Goal: Task Accomplishment & Management: Manage account settings

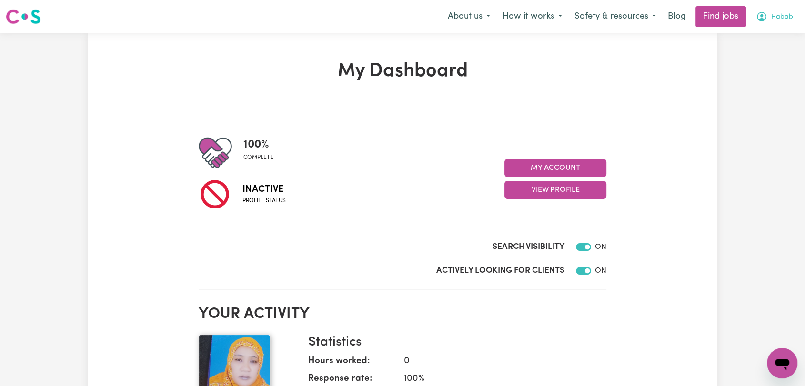
click at [774, 12] on span "Habab" at bounding box center [782, 17] width 22 height 10
click at [760, 80] on link "Logout" at bounding box center [760, 73] width 75 height 18
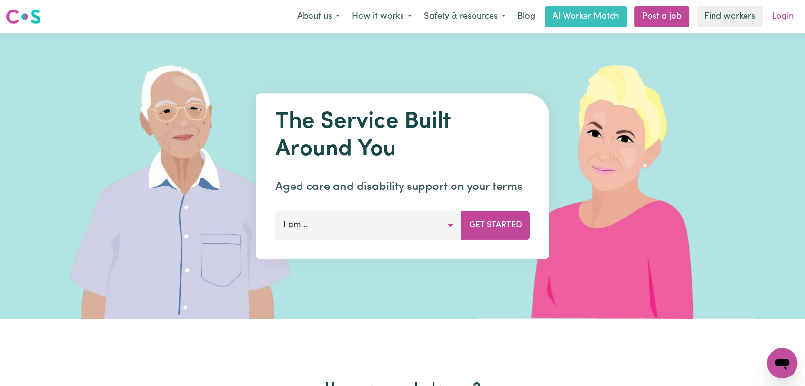
click at [785, 17] on link "Login" at bounding box center [782, 16] width 33 height 21
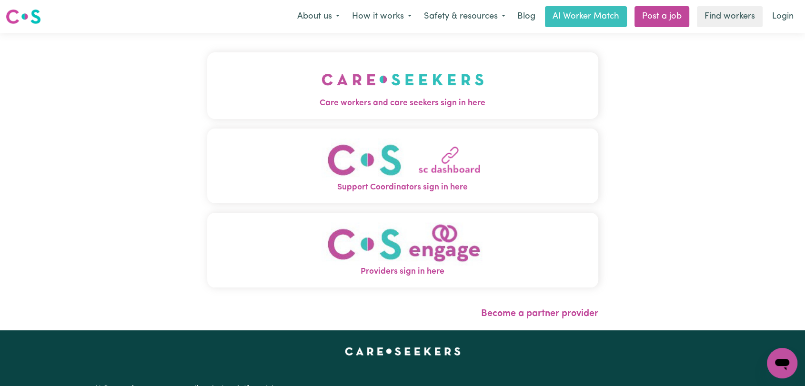
click at [384, 78] on img "Care workers and care seekers sign in here" at bounding box center [402, 79] width 162 height 35
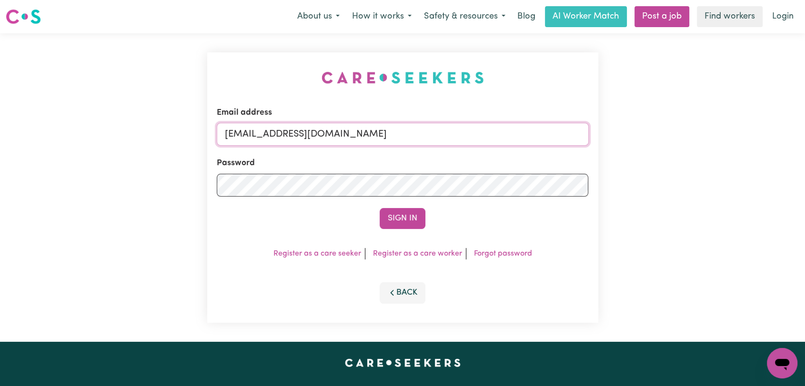
click at [448, 137] on input "[EMAIL_ADDRESS][DOMAIN_NAME]" at bounding box center [403, 134] width 372 height 23
drag, startPoint x: 274, startPoint y: 134, endPoint x: 535, endPoint y: 158, distance: 262.0
click at [535, 158] on form "Email address Superuser~[EMAIL_ADDRESS][DOMAIN_NAME] Password Sign In" at bounding box center [403, 168] width 372 height 122
type input "Superuser~[EMAIL_ADDRESS][DOMAIN_NAME]"
click at [401, 217] on button "Sign In" at bounding box center [402, 218] width 46 height 21
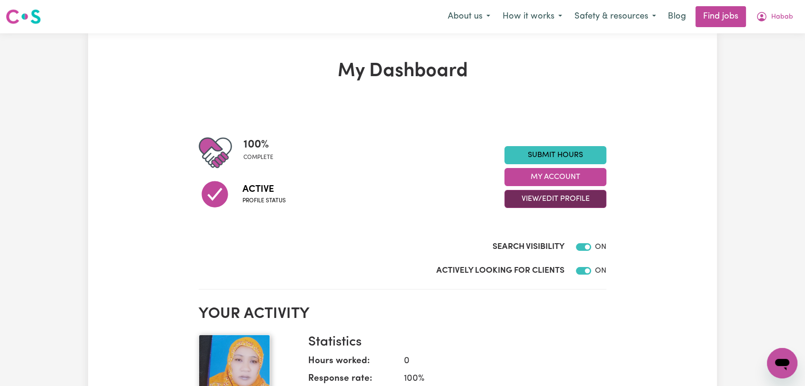
click at [552, 202] on button "View/Edit Profile" at bounding box center [555, 199] width 102 height 18
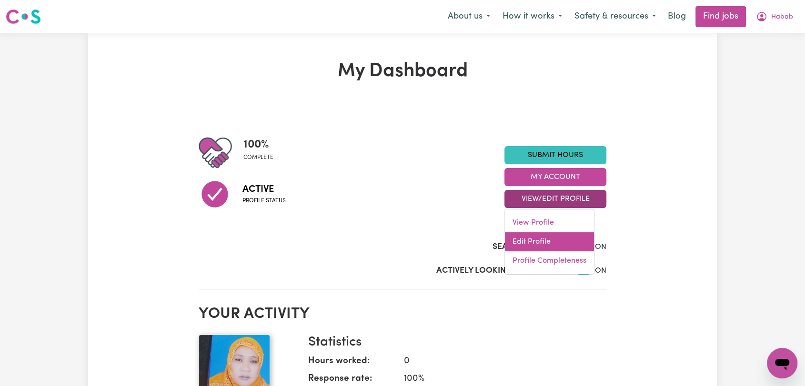
click at [557, 243] on link "Edit Profile" at bounding box center [549, 241] width 89 height 19
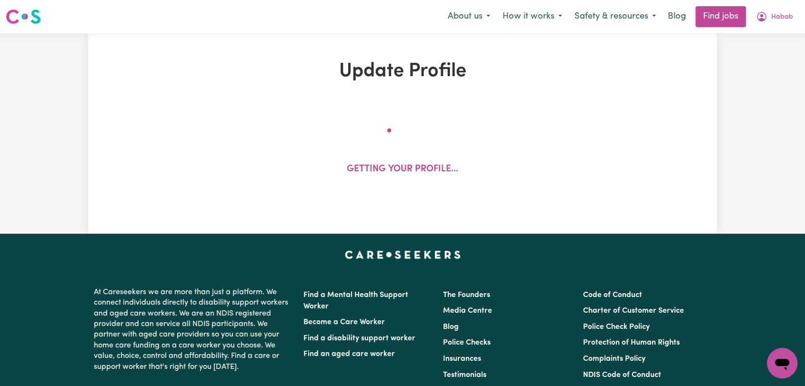
select select "[DEMOGRAPHIC_DATA]"
select select "[DEMOGRAPHIC_DATA] Citizen"
select select "Studying a healthcare related degree or qualification"
select select "40"
select select "55"
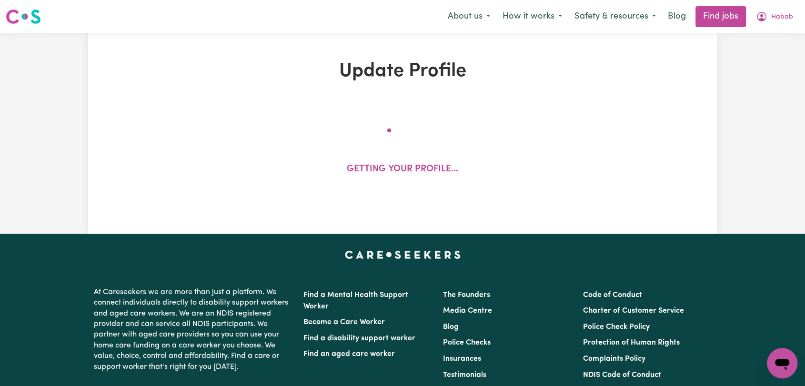
select select "70"
select select "80"
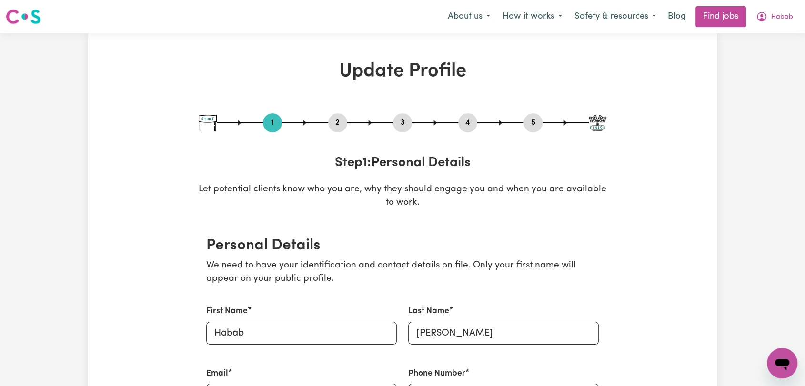
click at [339, 117] on button "2" at bounding box center [337, 123] width 19 height 12
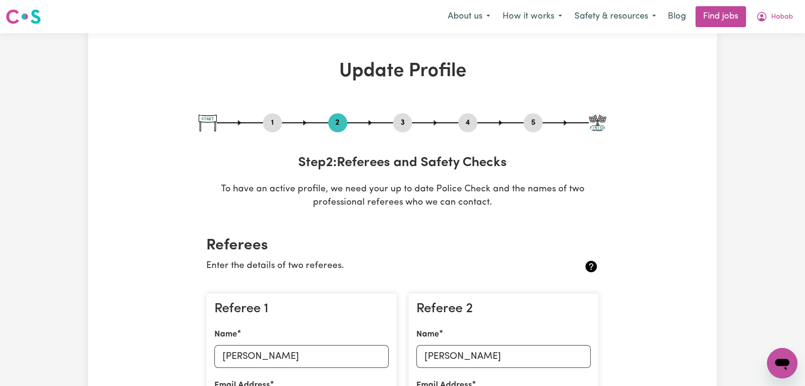
click at [264, 124] on button "1" at bounding box center [272, 123] width 19 height 12
select select "[DEMOGRAPHIC_DATA]"
select select "[DEMOGRAPHIC_DATA] Citizen"
select select "Studying a healthcare related degree or qualification"
select select "40"
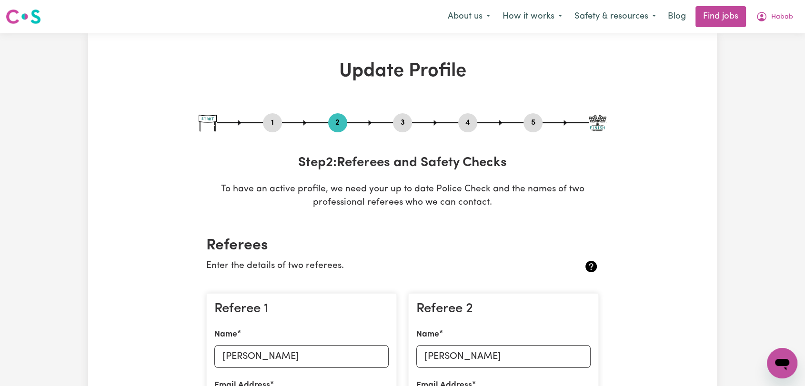
select select "55"
select select "70"
select select "80"
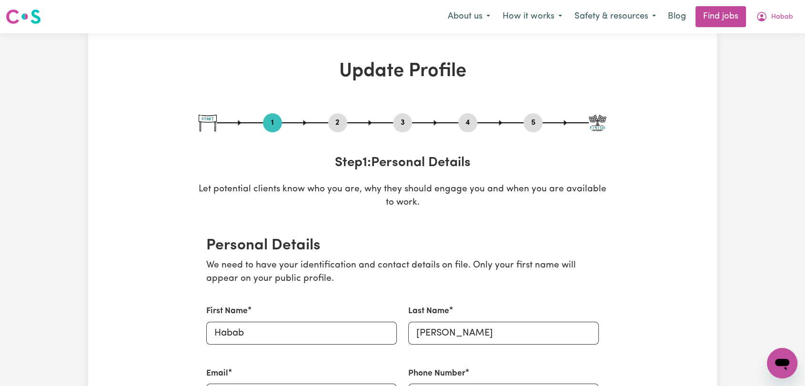
click at [335, 125] on button "2" at bounding box center [337, 123] width 19 height 12
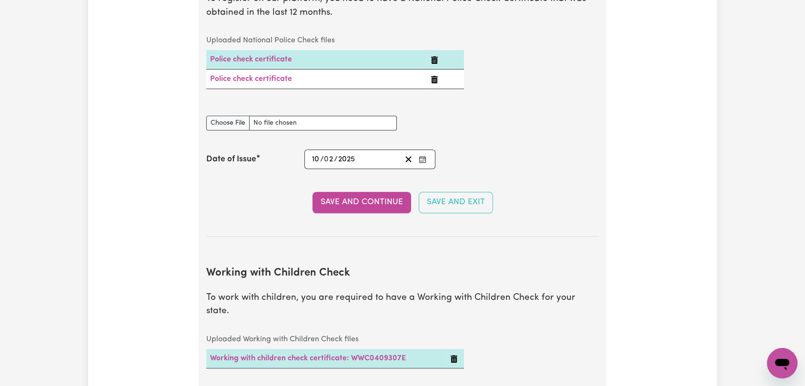
scroll to position [687, 0]
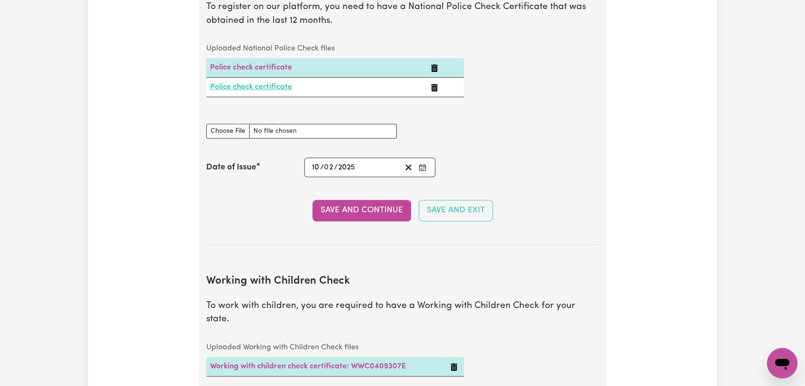
click at [264, 83] on link "Police check certificate" at bounding box center [251, 87] width 82 height 8
click at [419, 159] on div "[DATE] 10 / 0 2 / 2025" at bounding box center [369, 168] width 131 height 20
click at [424, 164] on icon "Enter the Date of Issue of your National Police Check" at bounding box center [422, 164] width 4 height 0
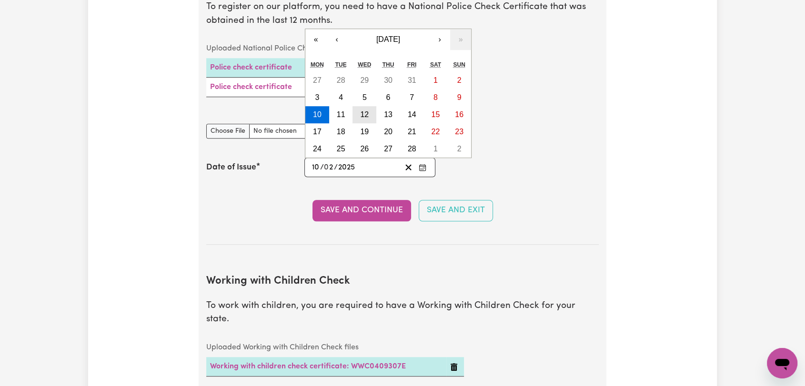
click at [361, 115] on abbr "12" at bounding box center [364, 114] width 9 height 8
type input "[DATE]"
type input "12"
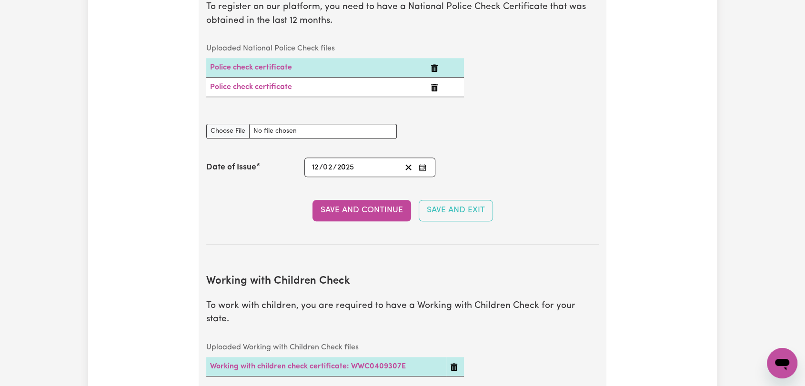
click at [362, 207] on button "Save and Continue" at bounding box center [361, 210] width 99 height 21
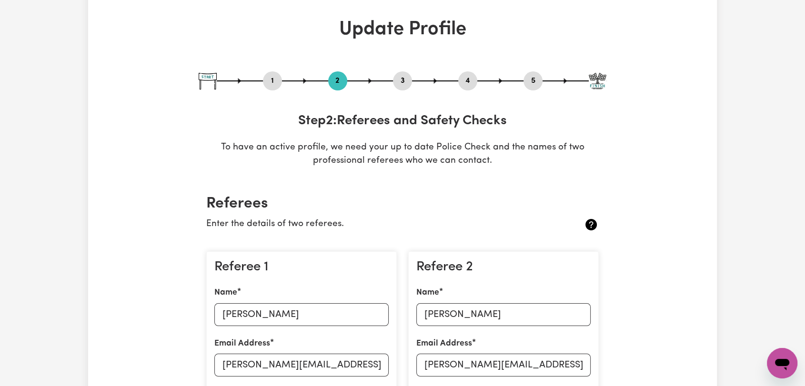
scroll to position [0, 0]
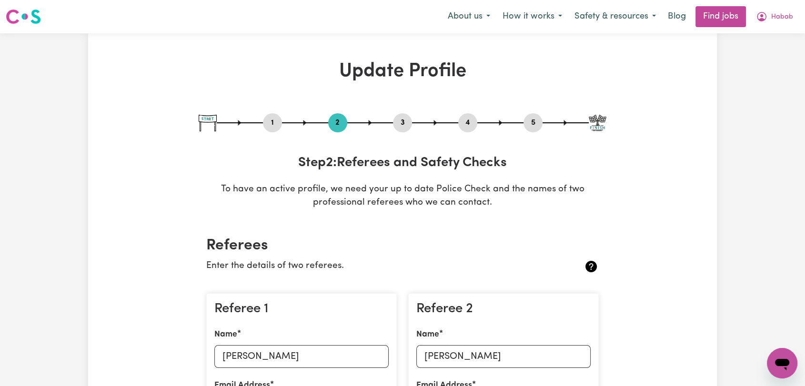
click at [407, 123] on button "3" at bounding box center [402, 123] width 19 height 12
select select "2020"
select select "2022"
select select "2025"
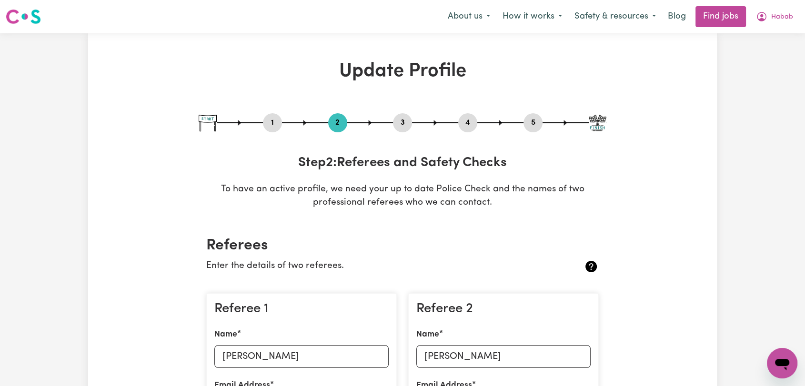
select select "2022"
select select "2025"
select select "Certificate III (Individual Support)"
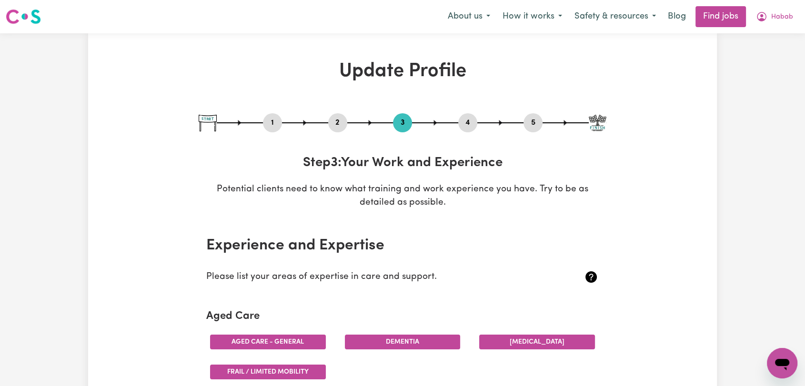
click at [470, 118] on button "4" at bounding box center [467, 123] width 19 height 12
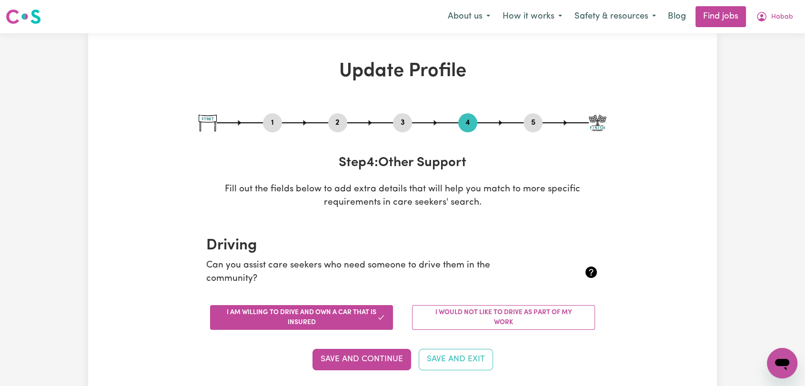
click at [530, 121] on button "5" at bounding box center [532, 123] width 19 height 12
select select "I am providing services by being employed by an organisation"
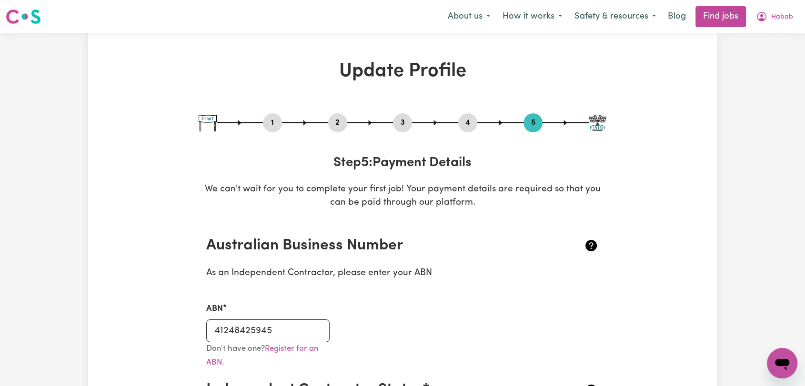
click at [404, 127] on button "3" at bounding box center [402, 123] width 19 height 12
select select "2020"
select select "2022"
select select "2025"
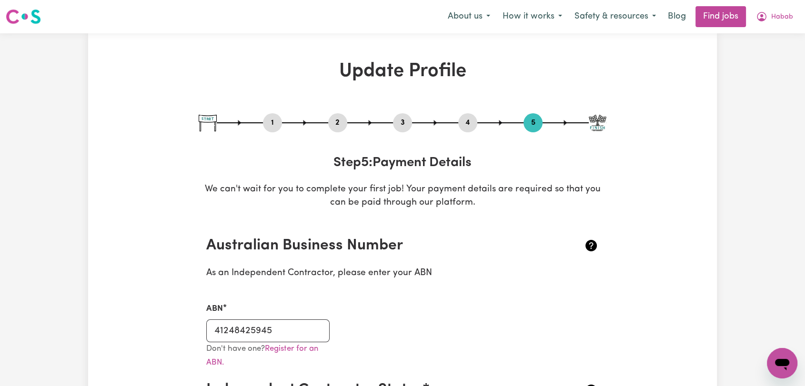
select select "2022"
select select "2025"
select select "Certificate III (Individual Support)"
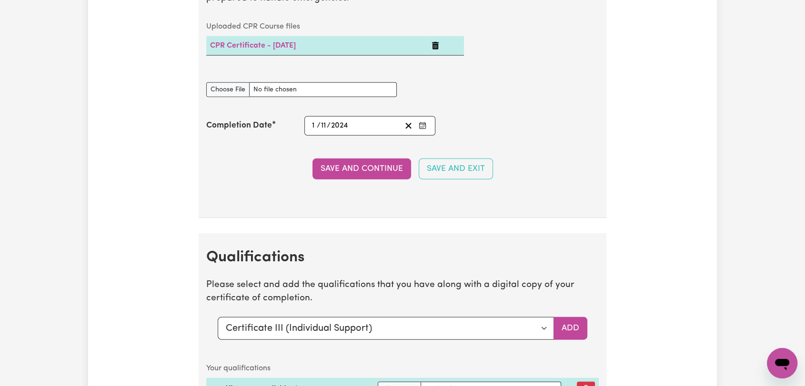
scroll to position [2803, 0]
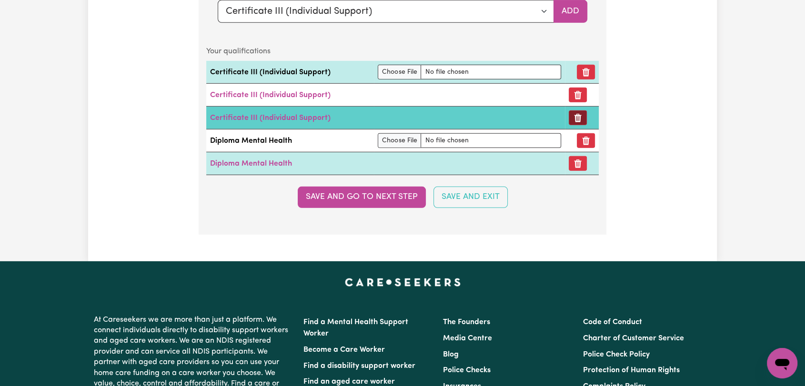
click at [579, 114] on icon "Remove certificate" at bounding box center [578, 118] width 10 height 10
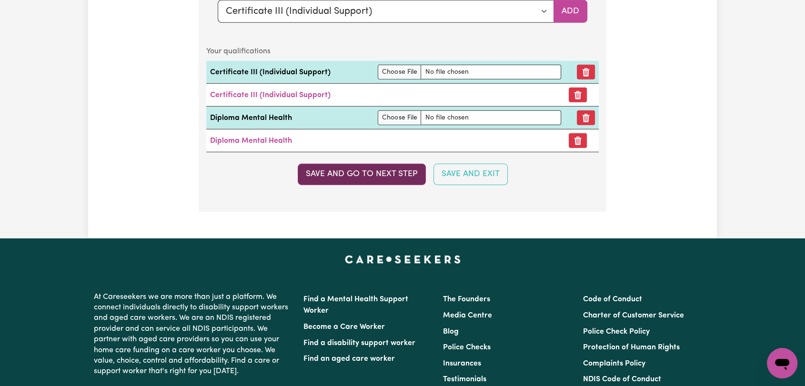
click at [332, 173] on button "Save and go to next step" at bounding box center [362, 174] width 128 height 21
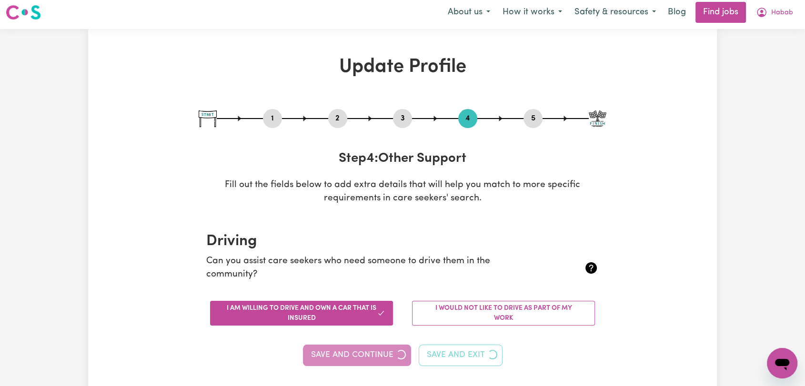
scroll to position [0, 0]
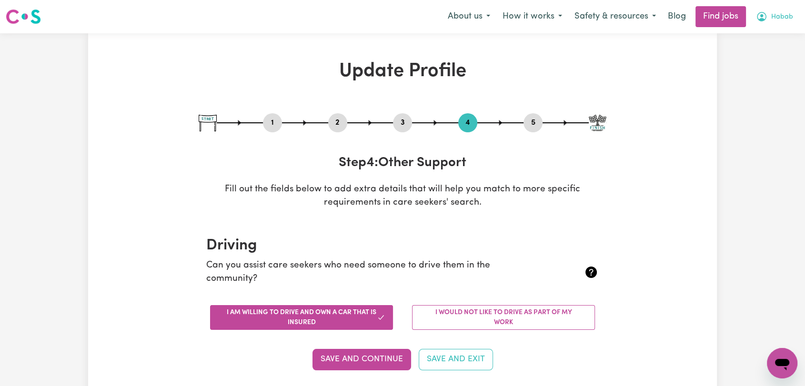
click at [784, 23] on button "Habab" at bounding box center [774, 17] width 50 height 20
click at [763, 70] on link "Logout" at bounding box center [760, 73] width 75 height 18
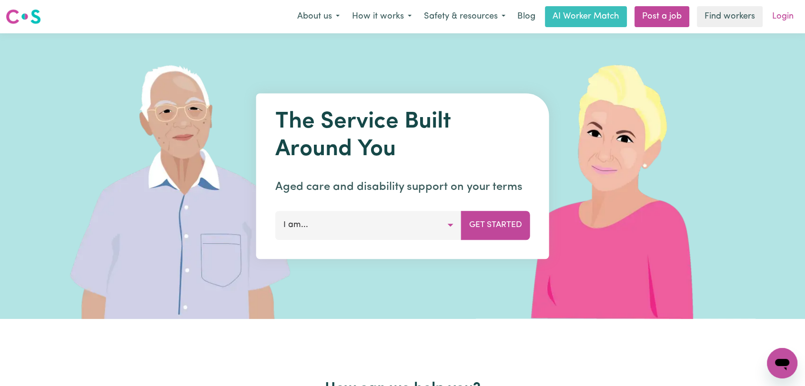
click at [788, 18] on link "Login" at bounding box center [782, 16] width 33 height 21
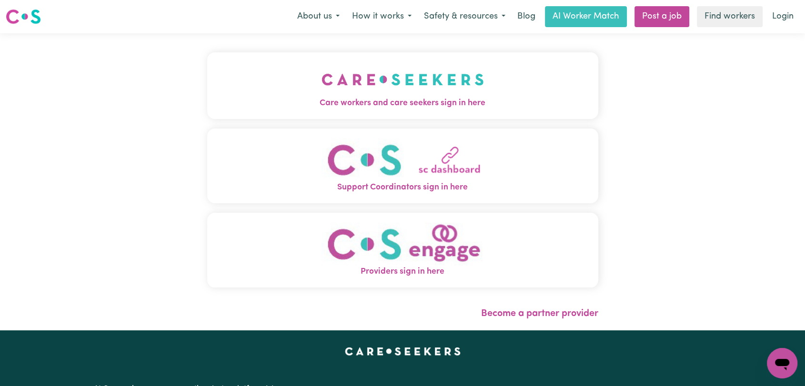
click at [401, 84] on img "Care workers and care seekers sign in here" at bounding box center [402, 79] width 162 height 35
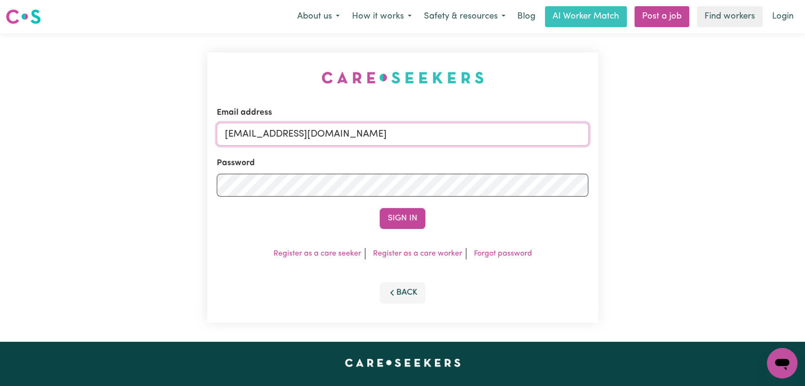
click at [445, 124] on input "[EMAIL_ADDRESS][DOMAIN_NAME]" at bounding box center [403, 134] width 372 height 23
drag, startPoint x: 273, startPoint y: 136, endPoint x: 423, endPoint y: 137, distance: 149.5
click at [423, 137] on input "Superuser~[EMAIL_ADDRESS][DOMAIN_NAME]" at bounding box center [403, 134] width 372 height 23
type input "Superuser~[PERSON_NAME][EMAIL_ADDRESS][DOMAIN_NAME]"
click at [387, 220] on button "Sign In" at bounding box center [402, 218] width 46 height 21
